Goal: Check status: Check status

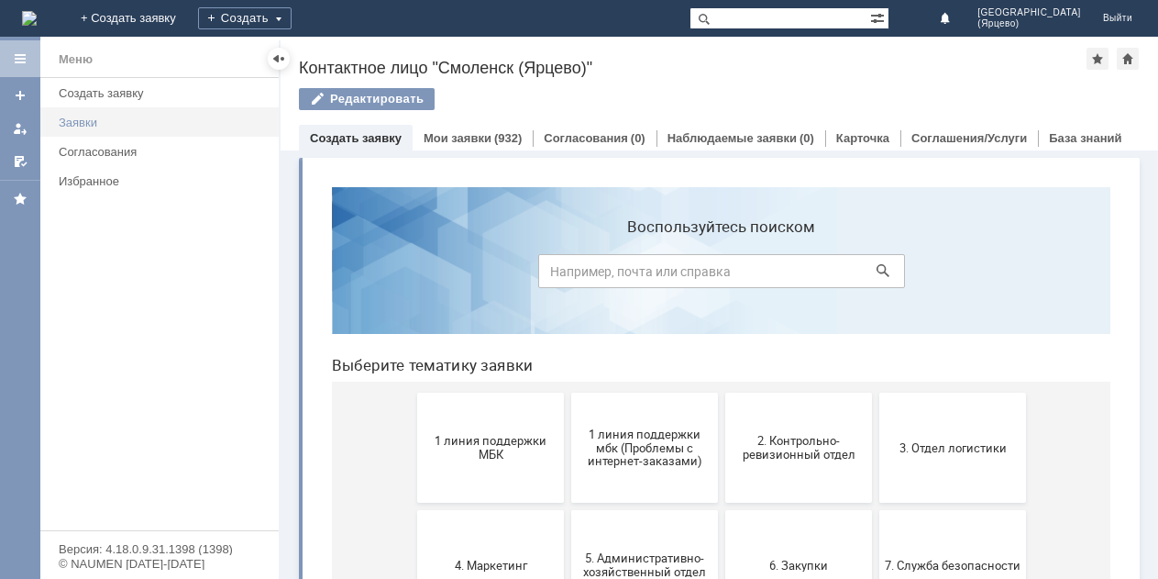
click at [142, 127] on div "Заявки" at bounding box center [163, 123] width 209 height 14
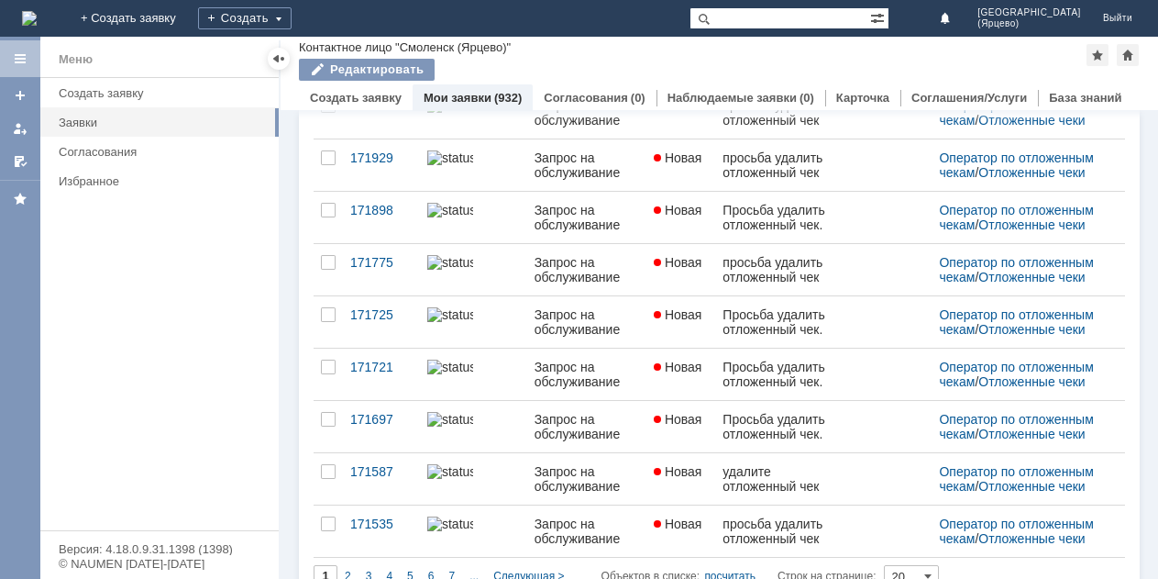
scroll to position [726, 0]
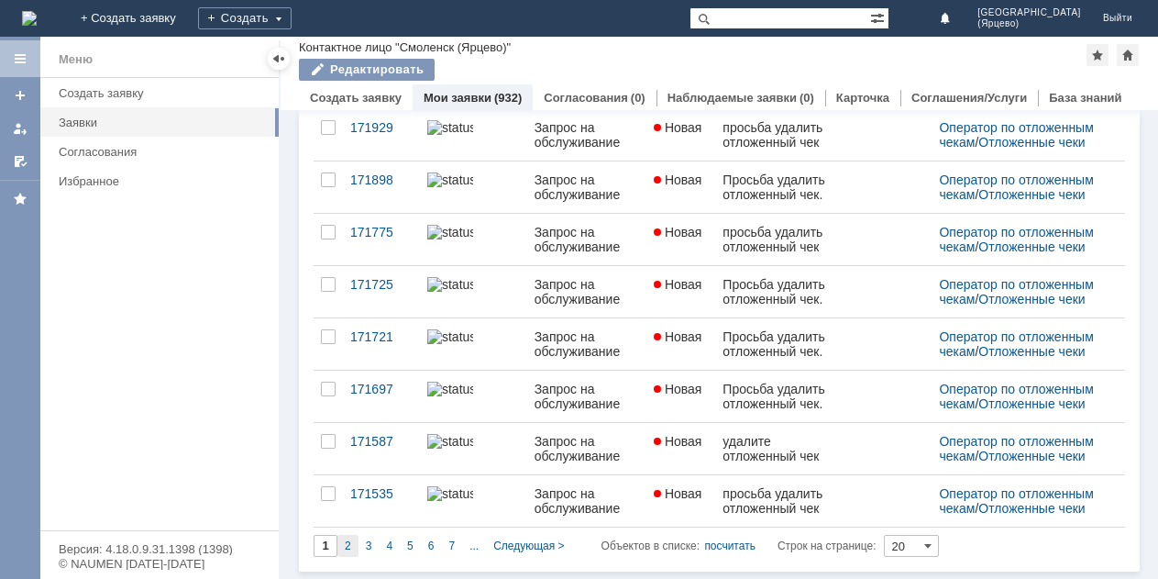
click at [346, 544] on span "2" at bounding box center [348, 545] width 6 height 13
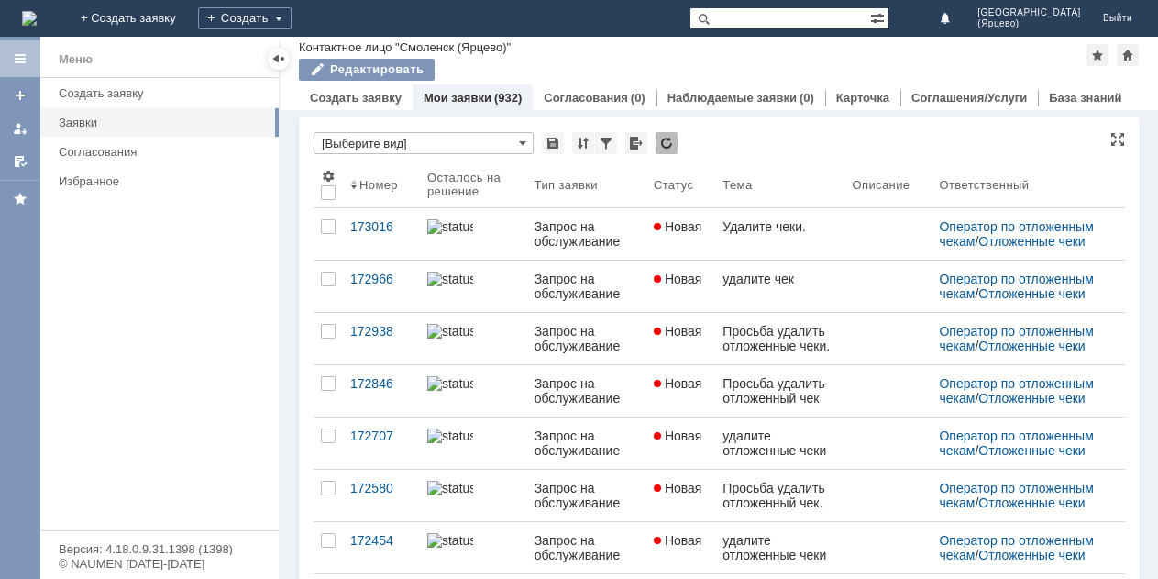
type input "2"
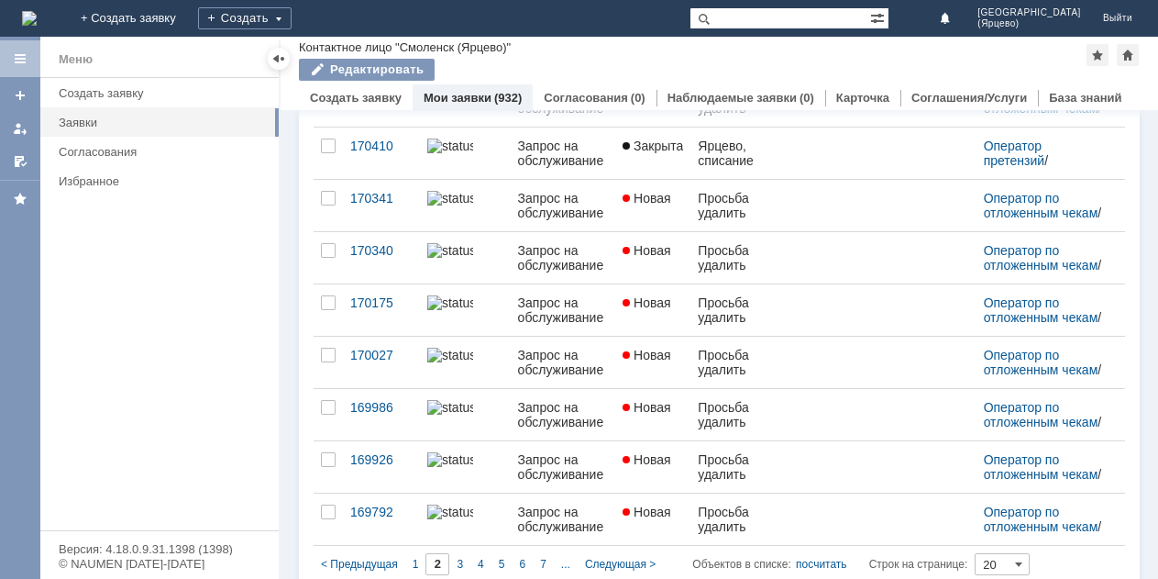
scroll to position [737, 0]
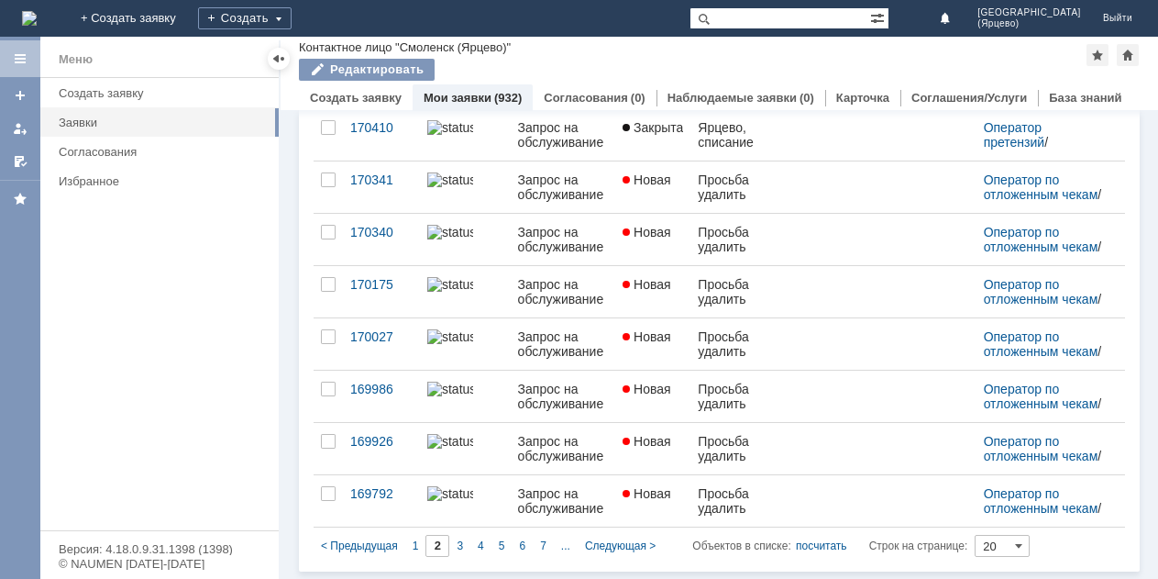
click at [455, 542] on div "3" at bounding box center [459, 546] width 21 height 22
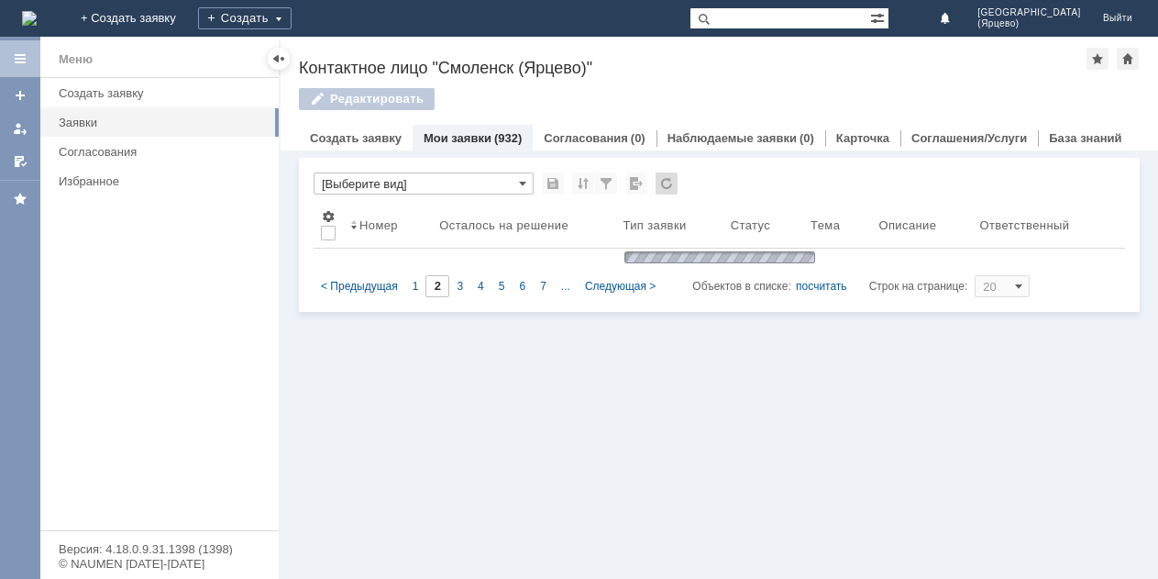
type input "3"
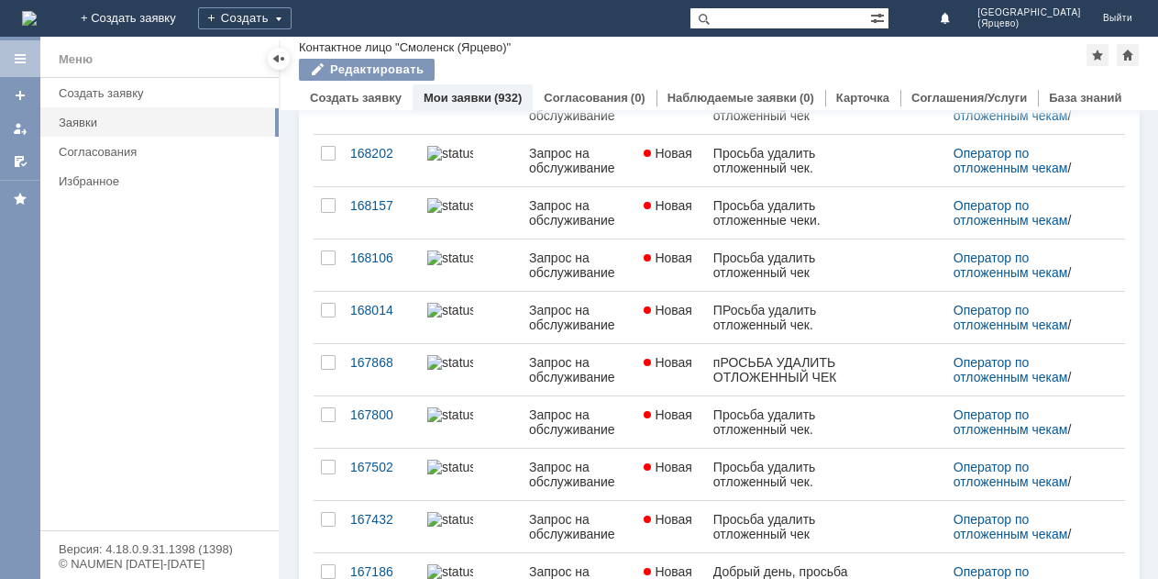
scroll to position [726, 0]
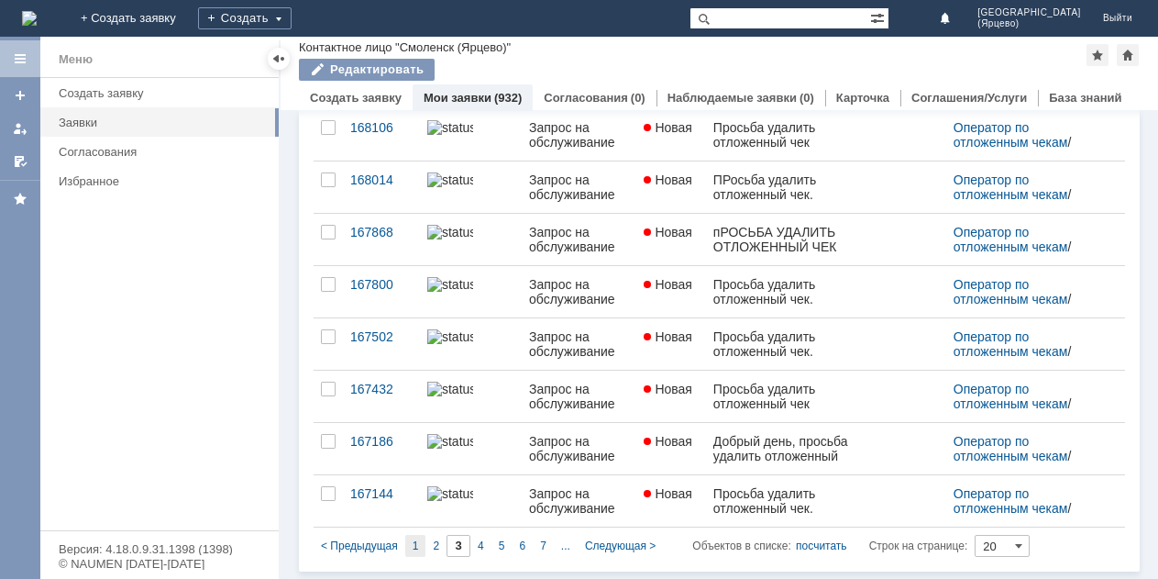
click at [409, 552] on div "1" at bounding box center [415, 546] width 21 height 22
type input "1"
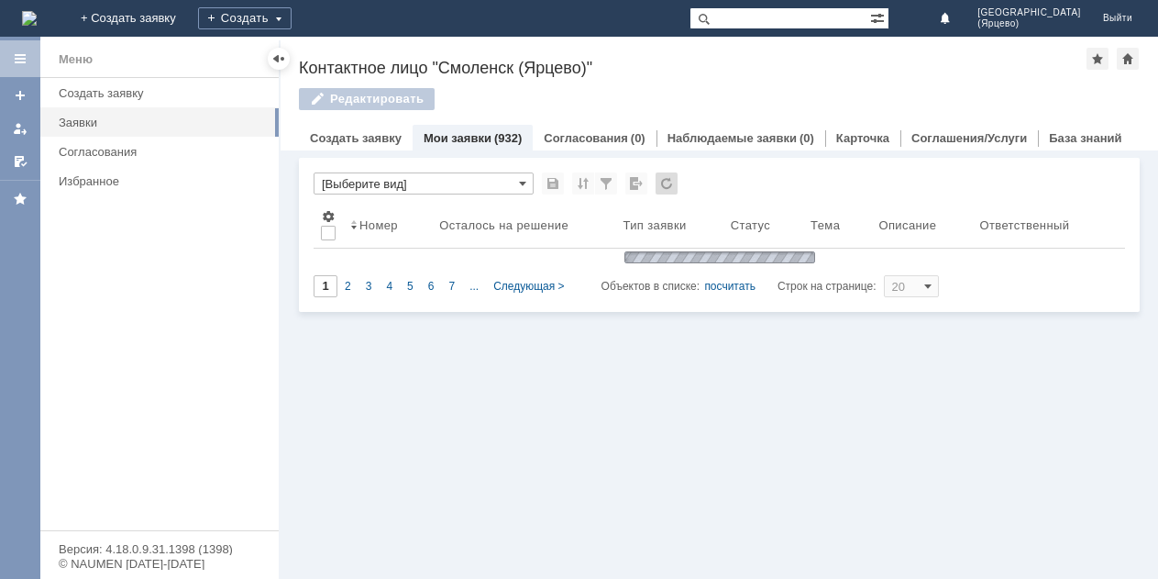
scroll to position [0, 0]
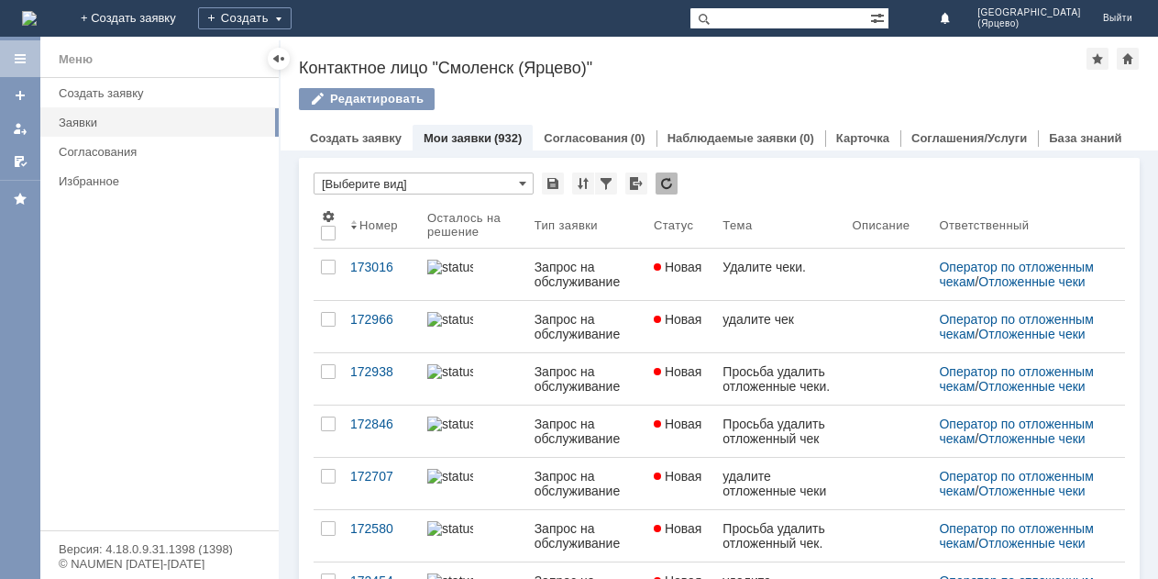
click at [629, 88] on div "Редактировать" at bounding box center [719, 107] width 841 height 39
